Goal: Check status: Check status

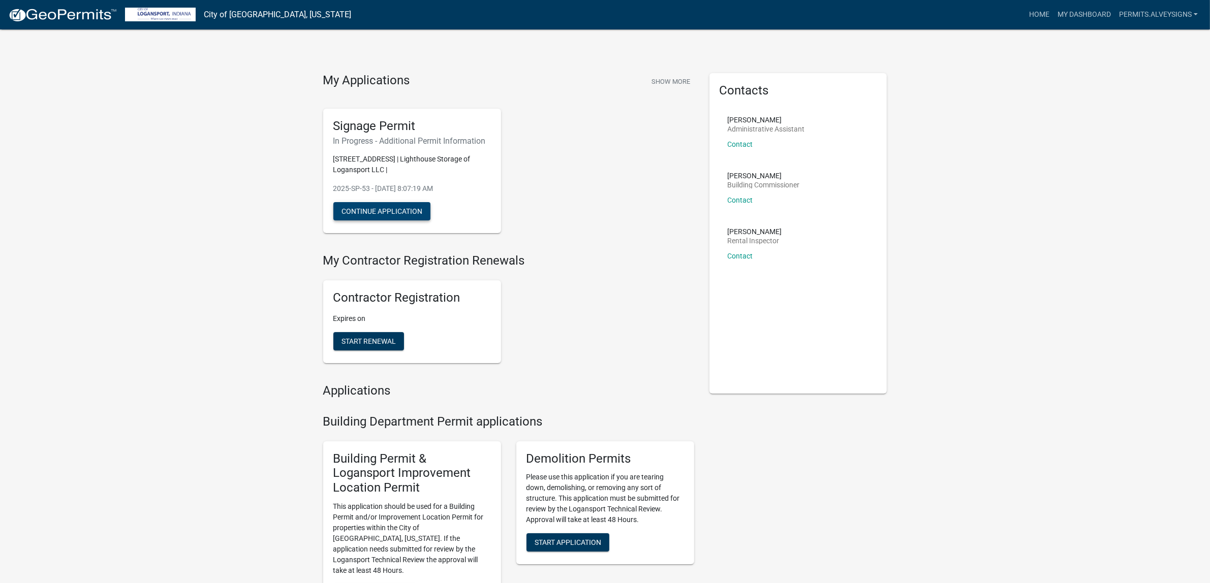
click at [410, 221] on button "Continue Application" at bounding box center [381, 211] width 97 height 18
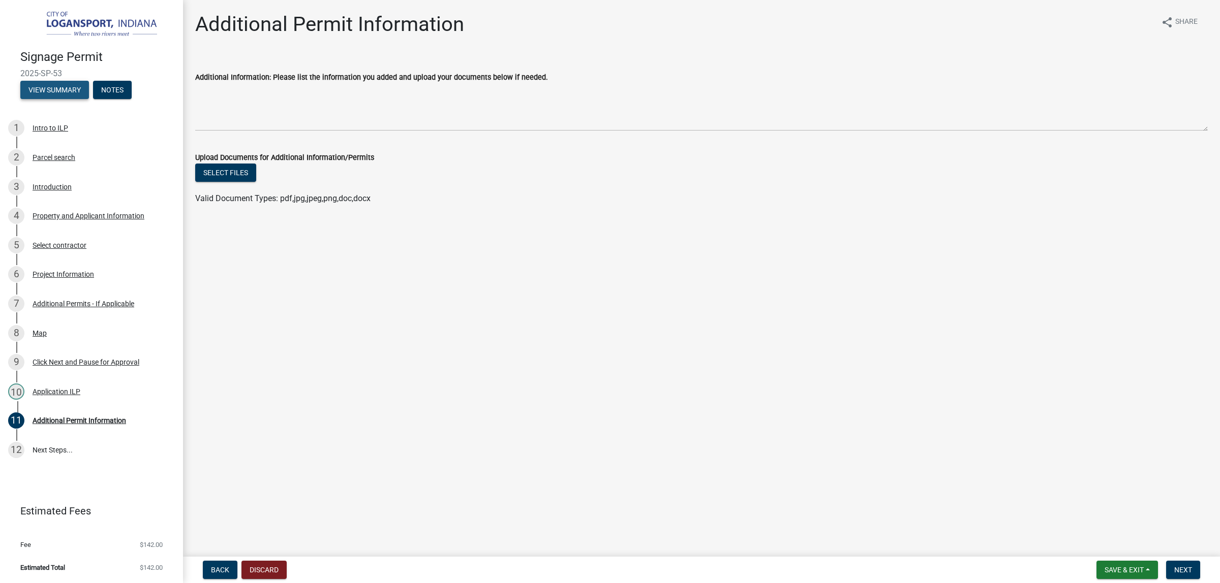
click at [76, 99] on button "View Summary" at bounding box center [54, 90] width 69 height 18
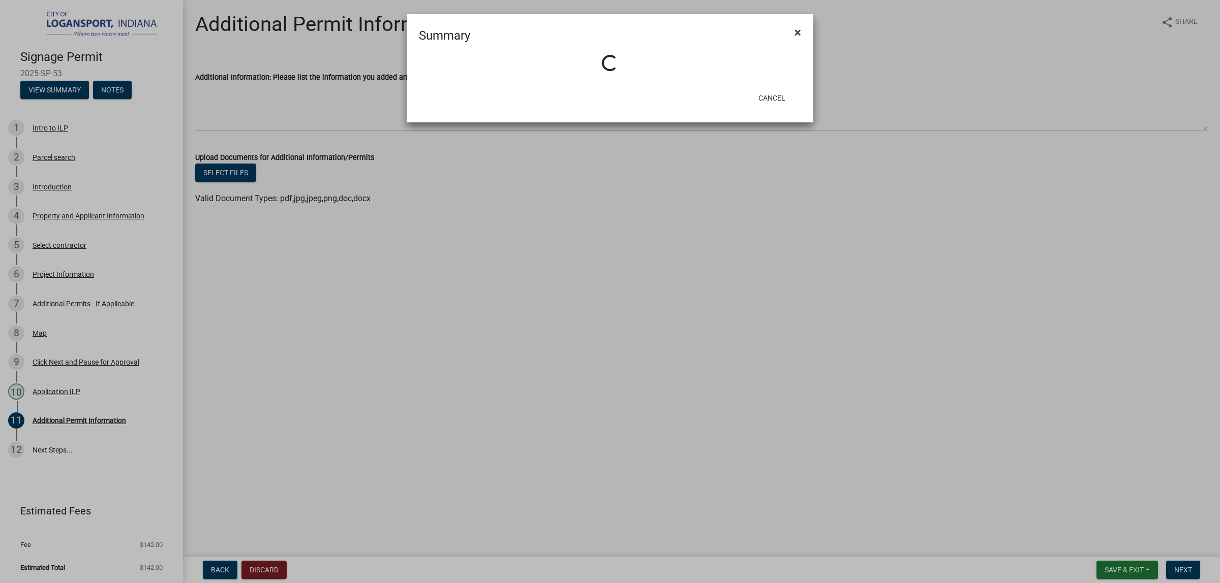
click at [791, 36] on button "×" at bounding box center [797, 32] width 23 height 28
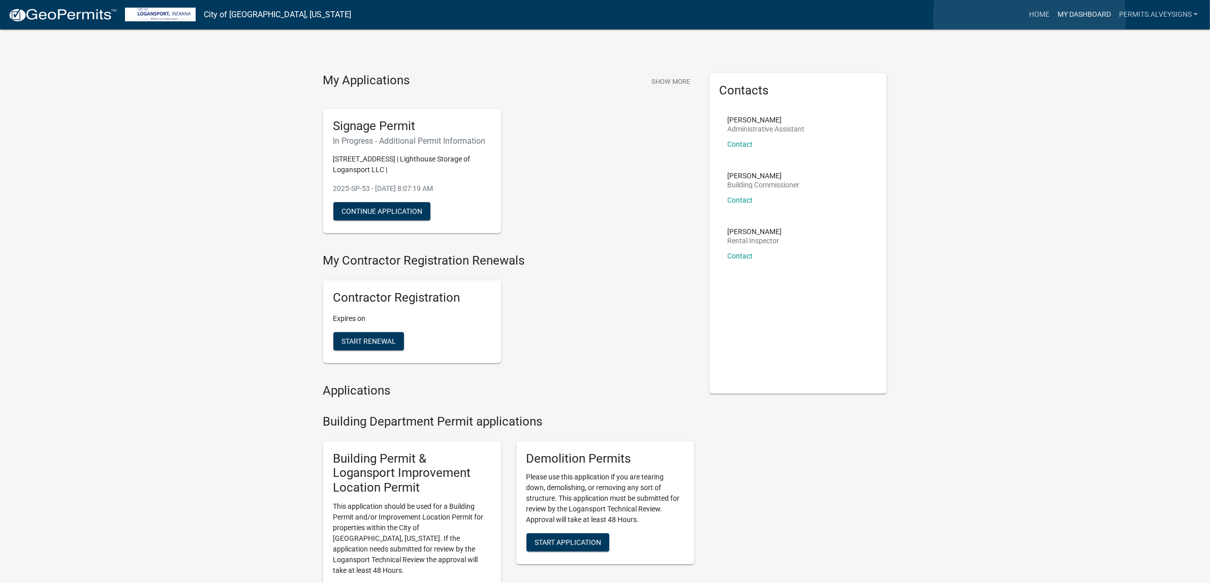
click at [1053, 19] on link "My Dashboard" at bounding box center [1083, 14] width 61 height 19
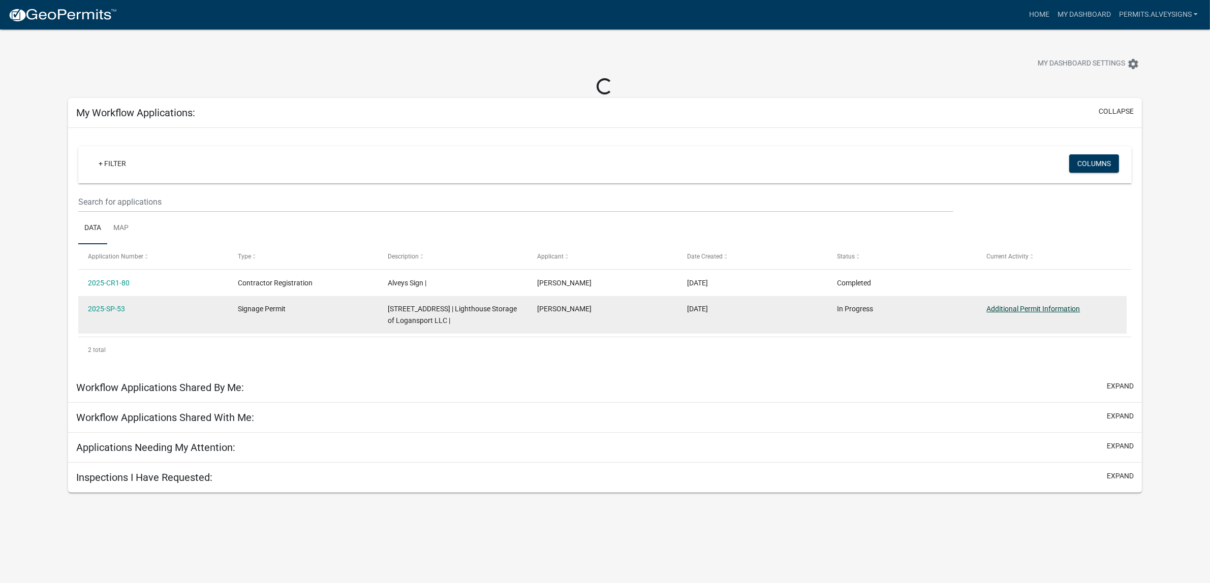
click at [1063, 313] on link "Additional Permit Information" at bounding box center [1033, 309] width 94 height 8
